Goal: Task Accomplishment & Management: Manage account settings

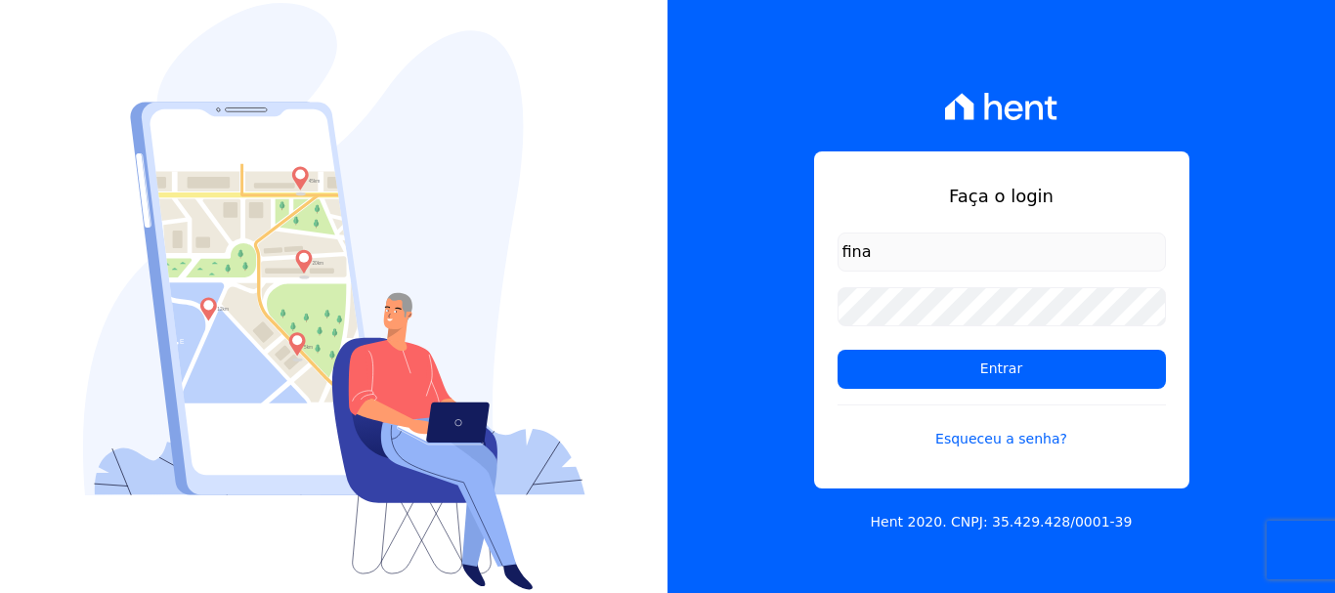
type input "financ.junco@gmail.com"
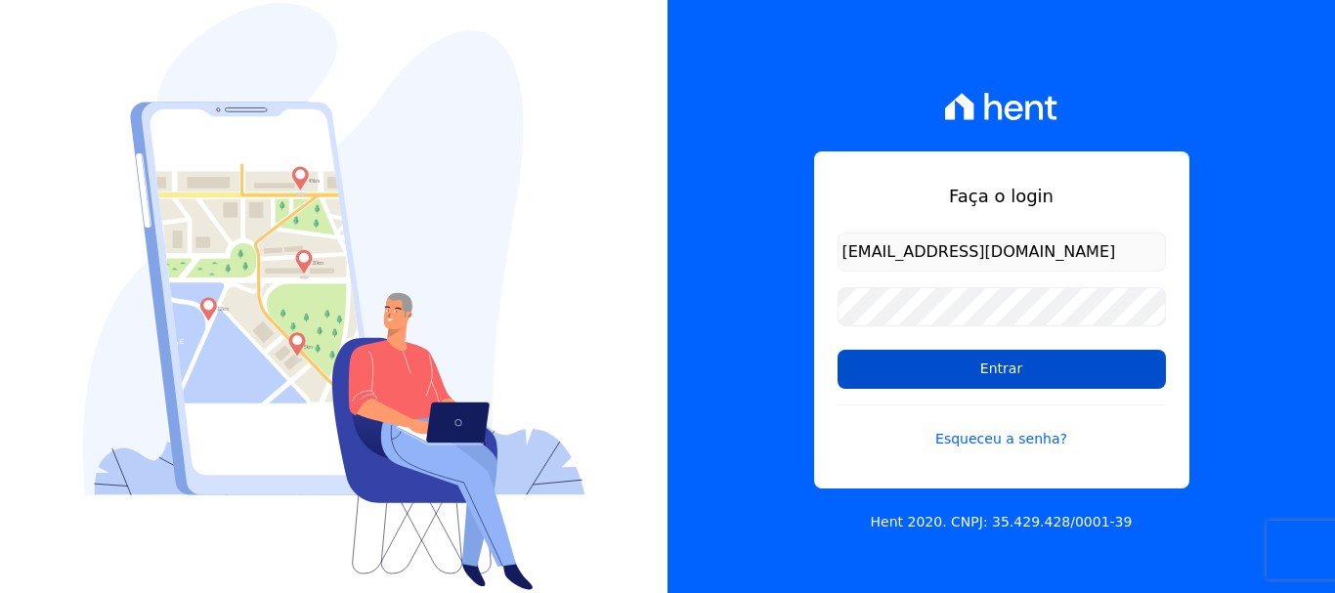
click at [979, 367] on input "Entrar" at bounding box center [1001, 369] width 328 height 39
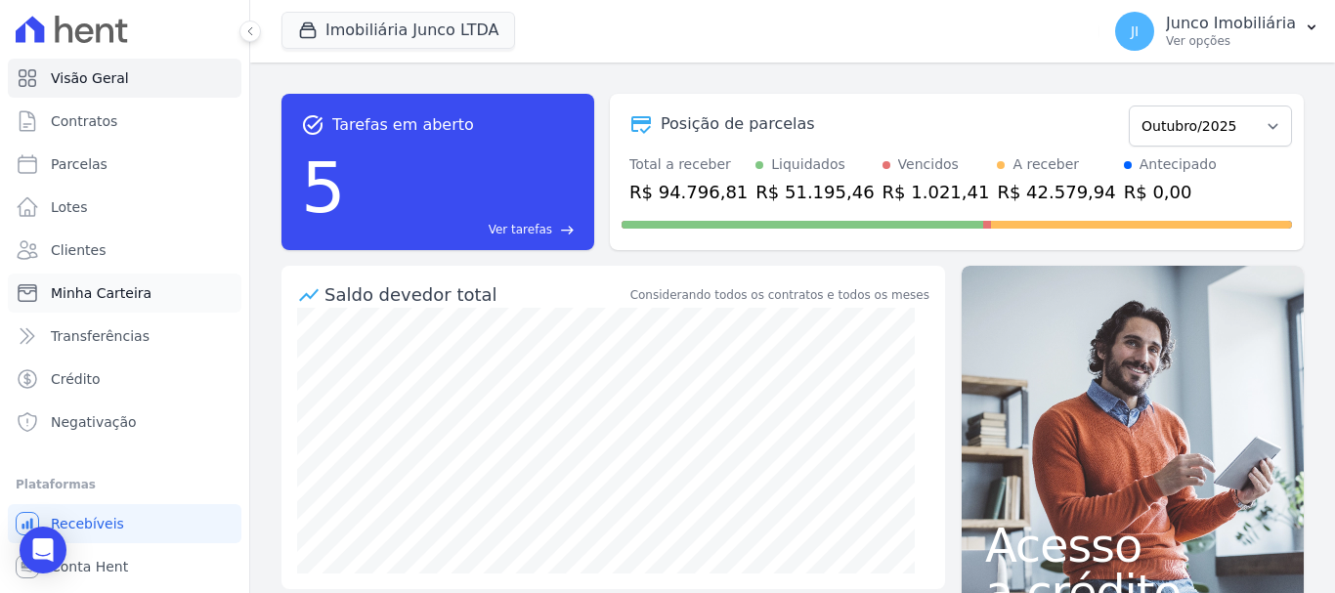
click at [95, 290] on span "Minha Carteira" at bounding box center [101, 293] width 101 height 20
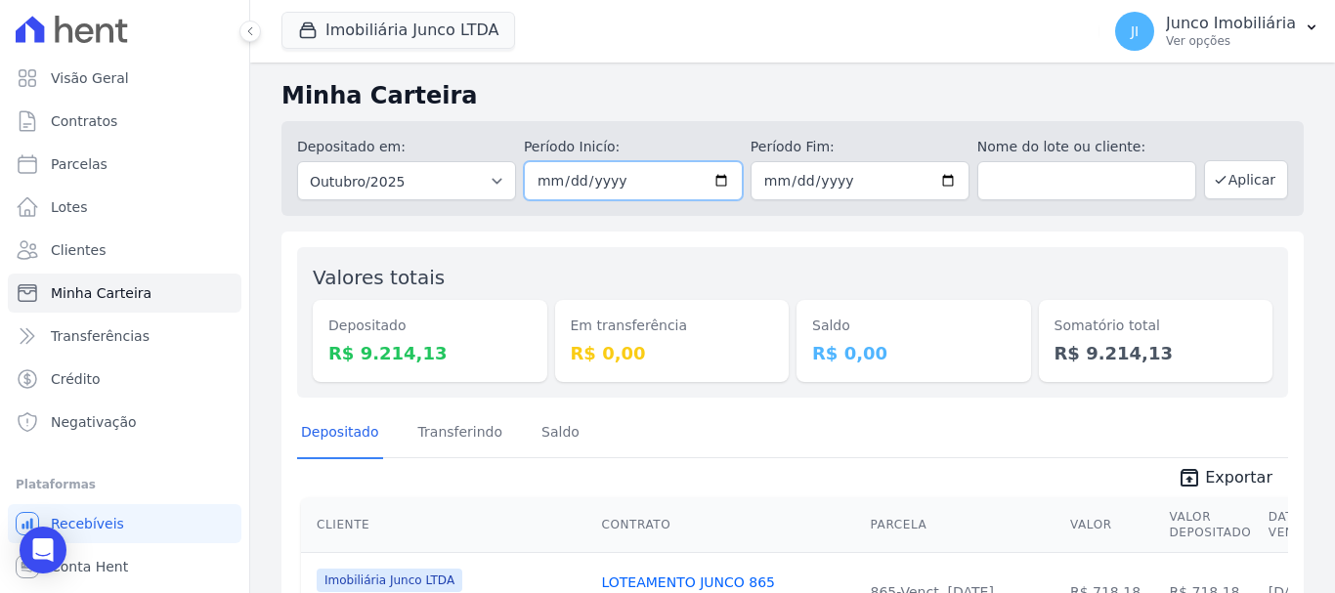
click at [708, 179] on input "[DATE]" at bounding box center [633, 180] width 219 height 39
type input "[DATE]"
click at [935, 176] on input "[DATE]" at bounding box center [860, 180] width 219 height 39
type input "[DATE]"
click at [1231, 179] on button "Aplicar" at bounding box center [1246, 179] width 84 height 39
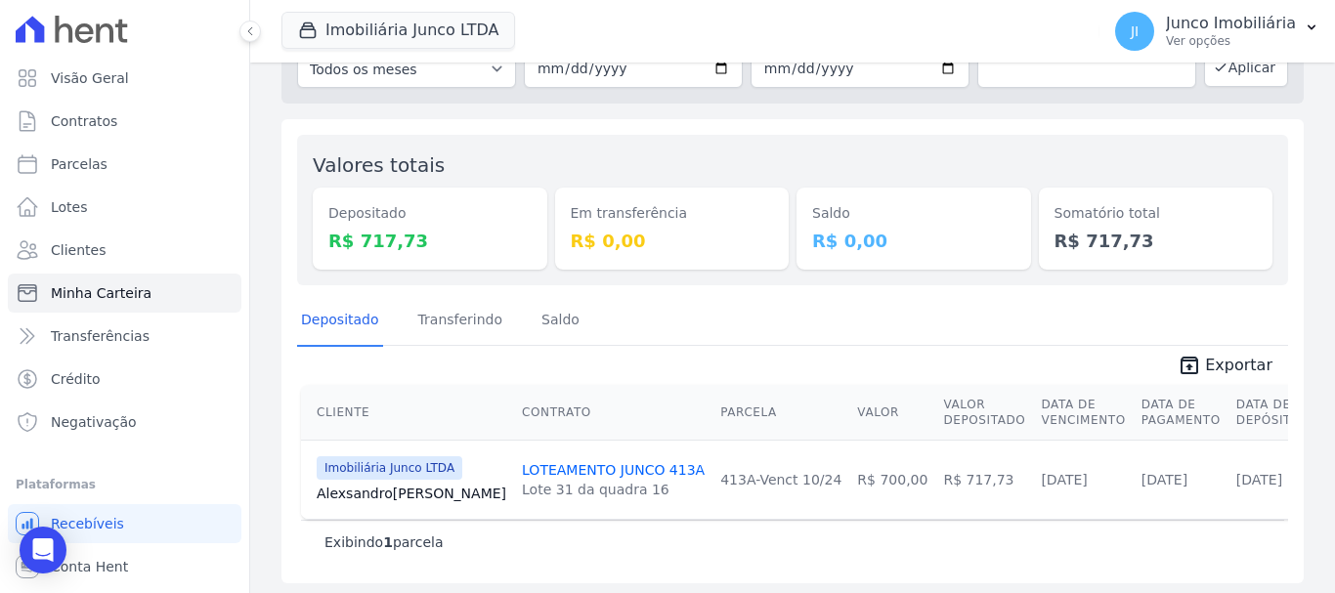
scroll to position [118, 0]
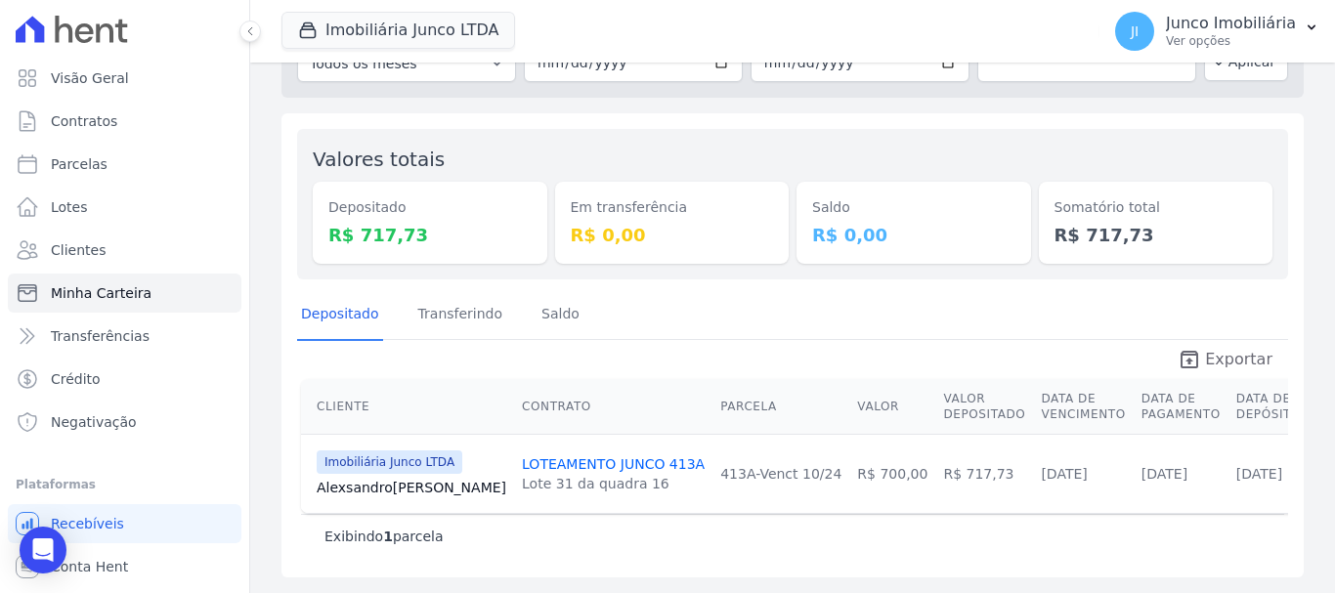
click at [1246, 360] on span "Exportar" at bounding box center [1238, 359] width 67 height 23
